Goal: Task Accomplishment & Management: Manage account settings

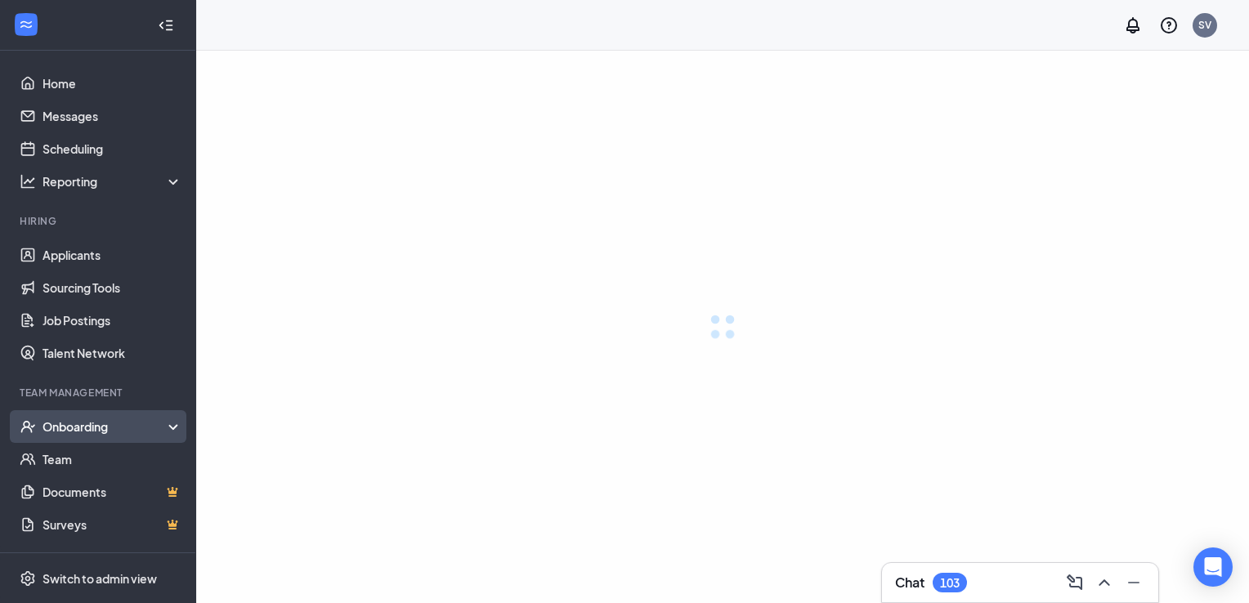
click at [77, 421] on div "Onboarding" at bounding box center [113, 427] width 141 height 16
click at [95, 516] on link "Onboarding Documents" at bounding box center [113, 525] width 140 height 33
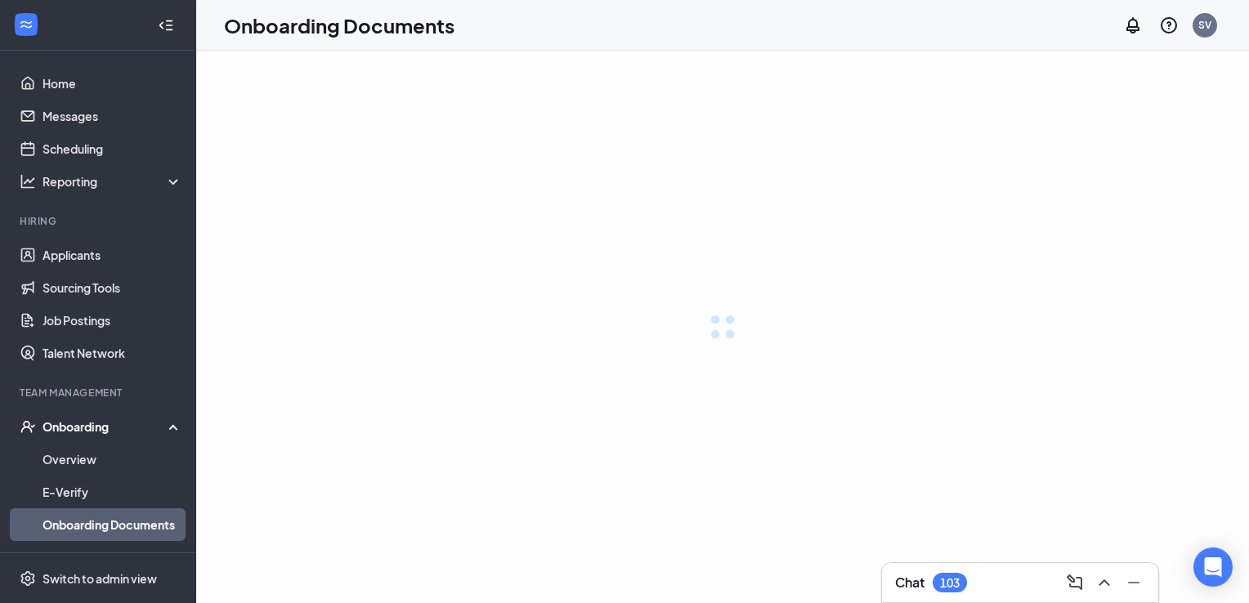
click at [122, 528] on link "Onboarding Documents" at bounding box center [113, 525] width 140 height 33
click at [1109, 580] on icon "ChevronUp" at bounding box center [1105, 583] width 20 height 20
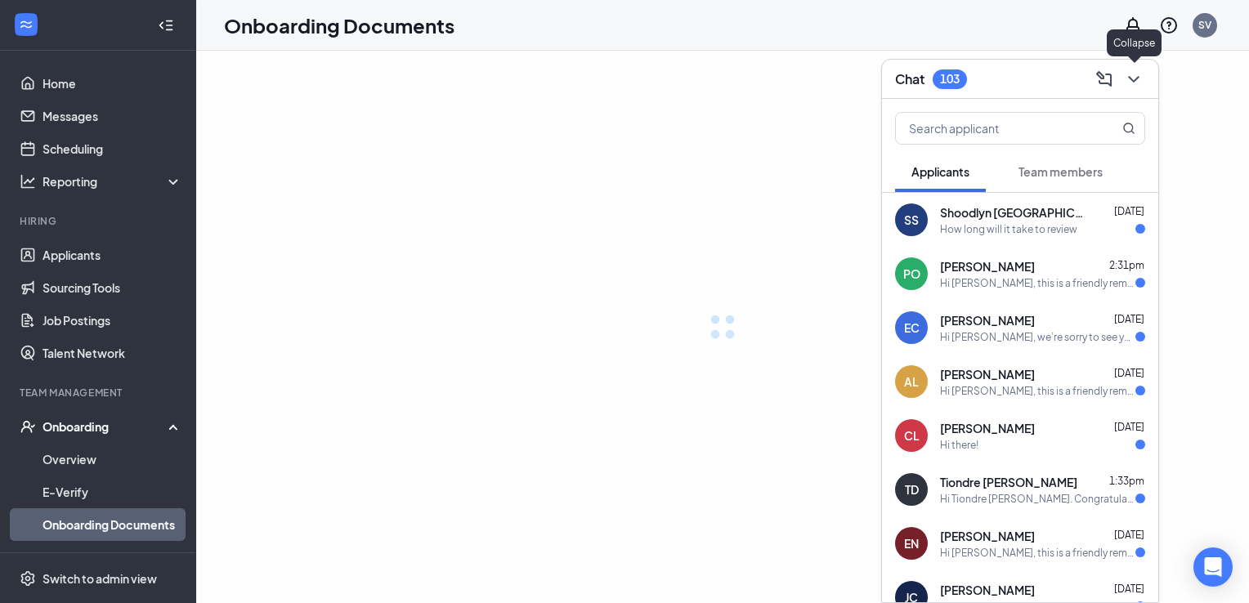
click at [1133, 75] on icon "ChevronDown" at bounding box center [1134, 79] width 20 height 20
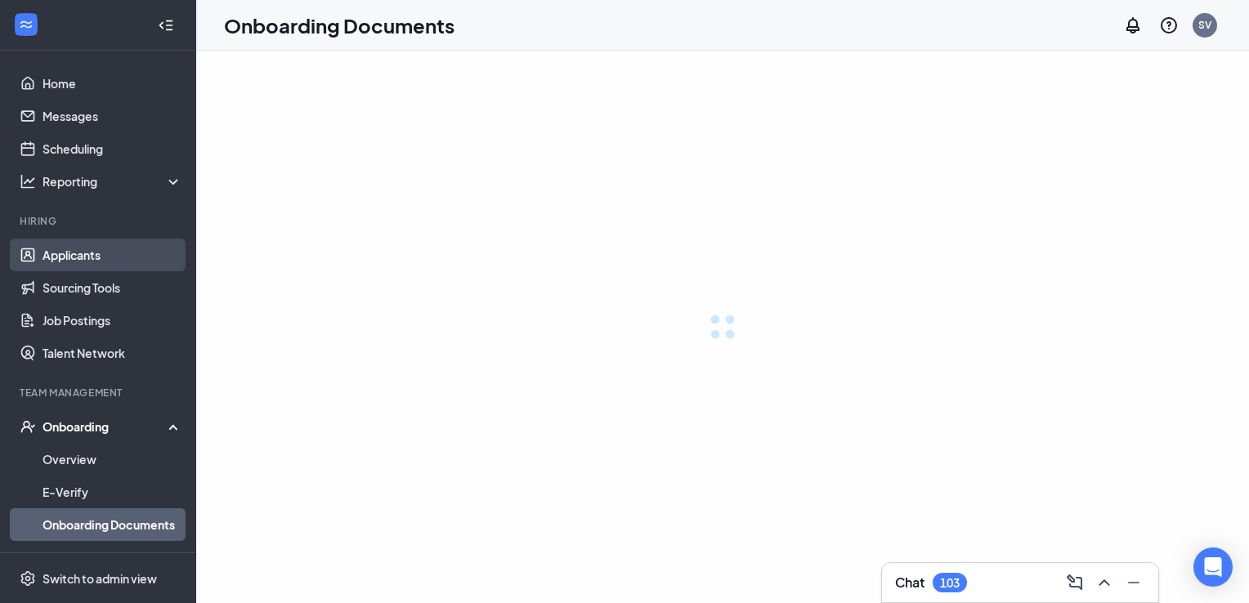
click at [92, 255] on link "Applicants" at bounding box center [113, 255] width 140 height 33
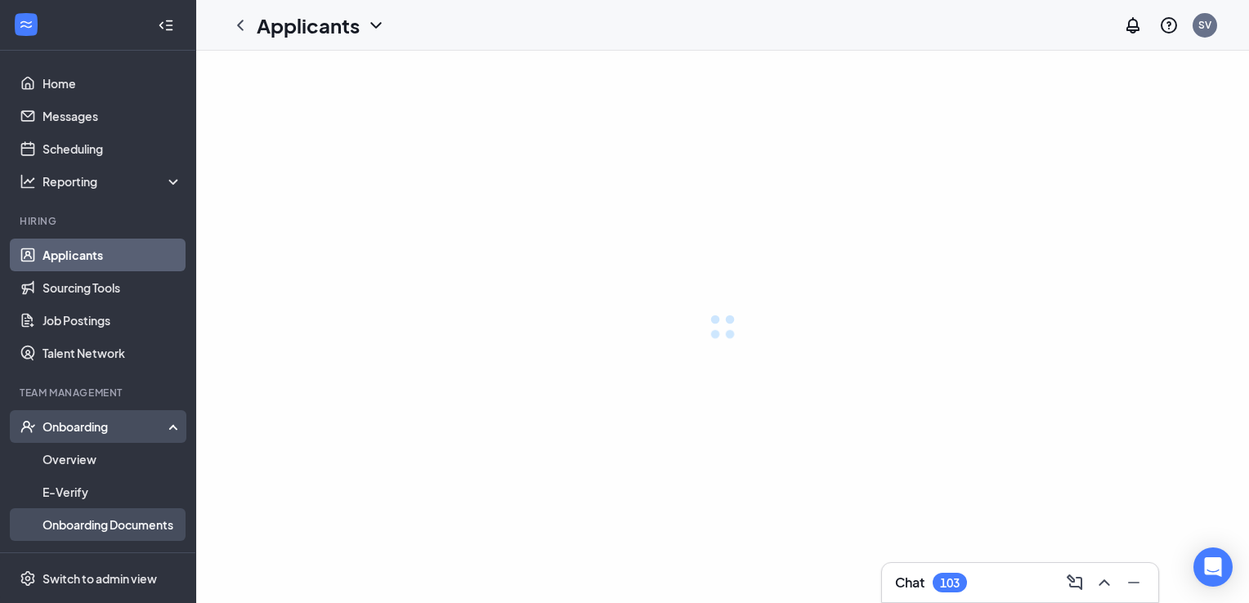
click at [75, 525] on link "Onboarding Documents" at bounding box center [113, 525] width 140 height 33
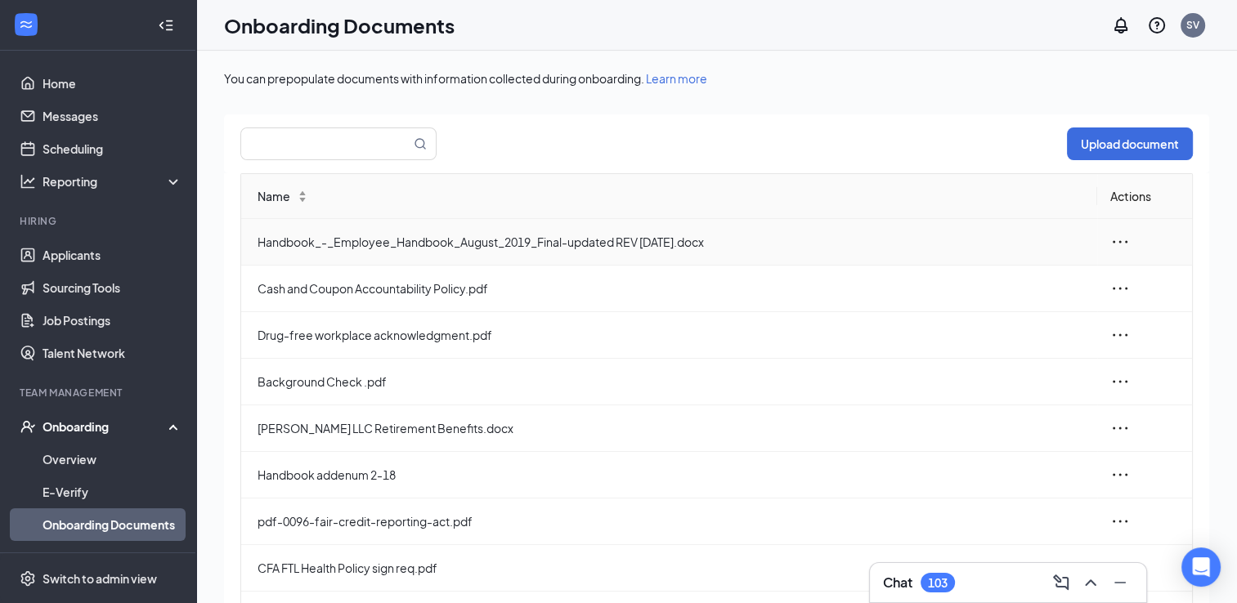
click at [1110, 237] on icon "ellipsis" at bounding box center [1120, 242] width 20 height 20
click at [1016, 276] on div "View and download" at bounding box center [1020, 279] width 177 height 20
